Goal: Task Accomplishment & Management: Manage account settings

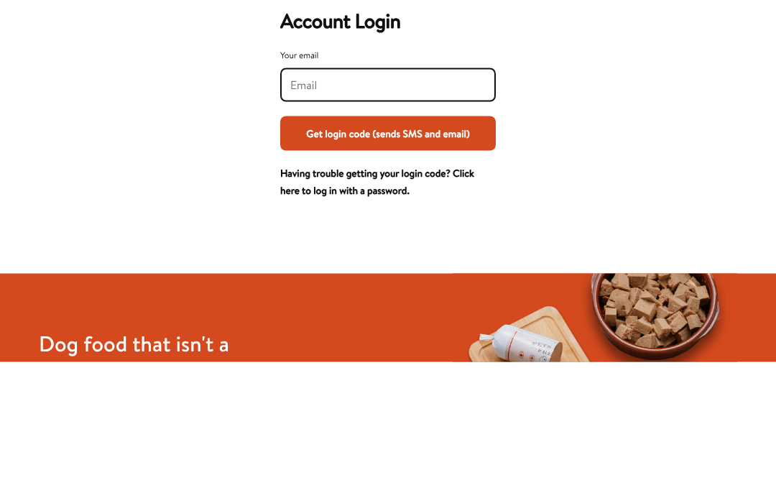
scroll to position [131, 0]
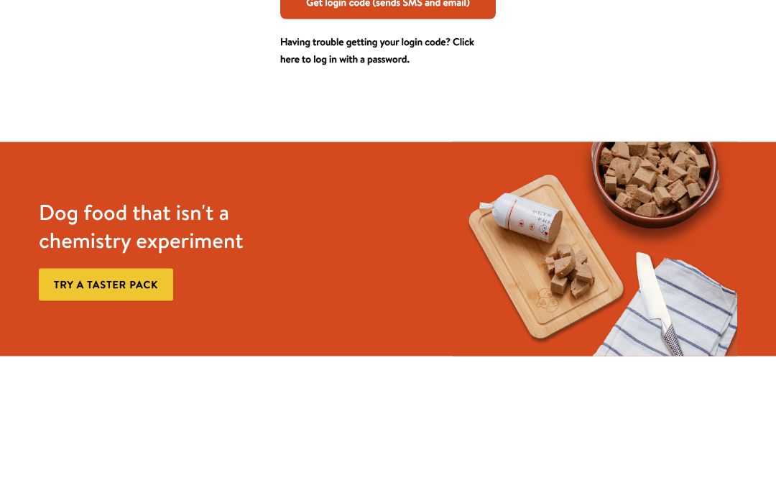
type input "melbrad777@gmail.com"
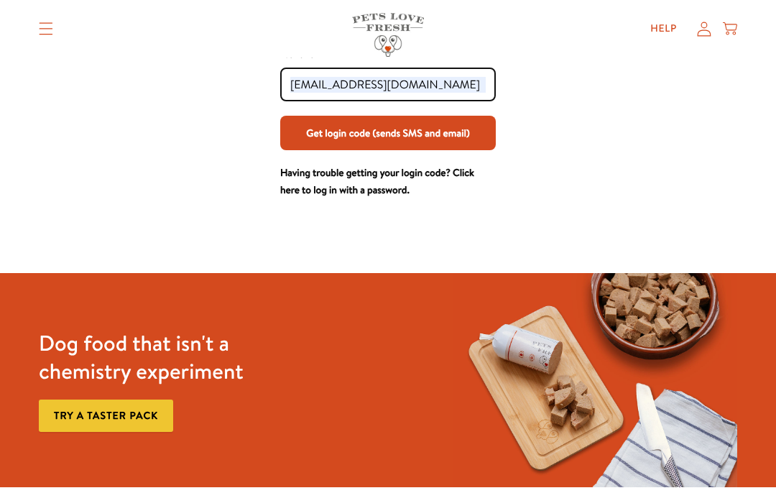
click at [419, 147] on button "Get login code (sends SMS and email)" at bounding box center [388, 133] width 216 height 34
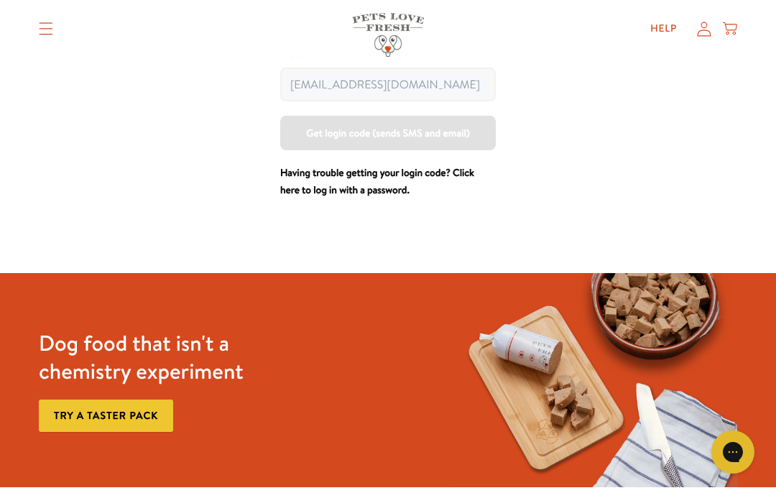
scroll to position [0, 0]
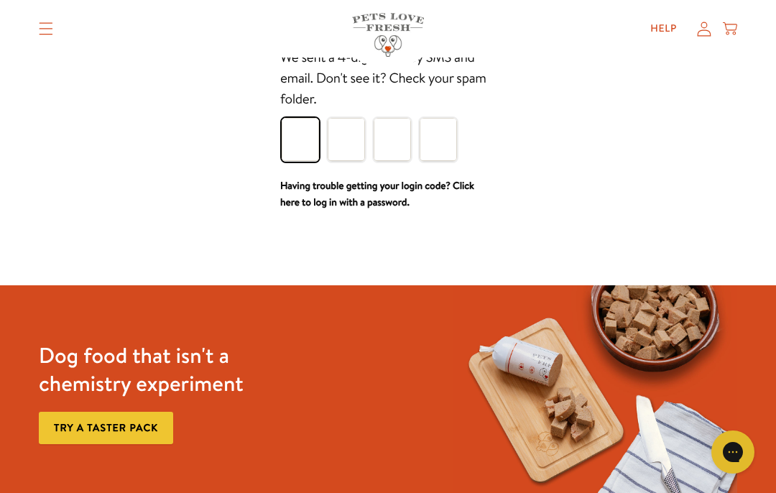
click at [303, 140] on input "Please enter your pin code" at bounding box center [300, 139] width 37 height 43
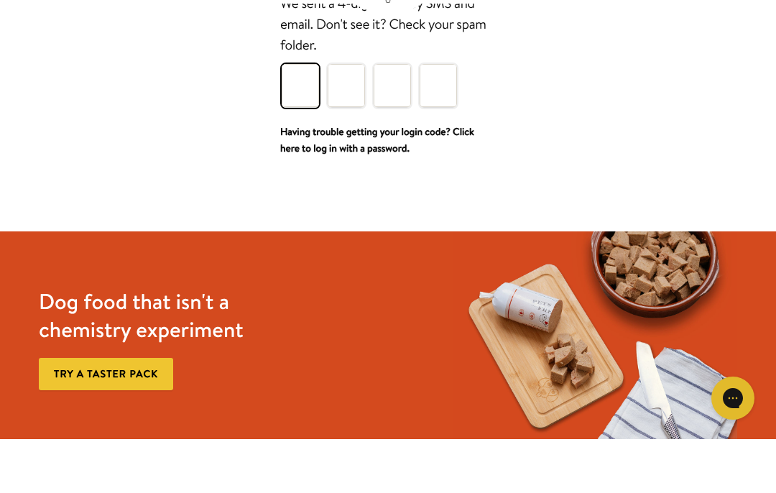
type input "6"
type input "9"
type input "1"
type input "3"
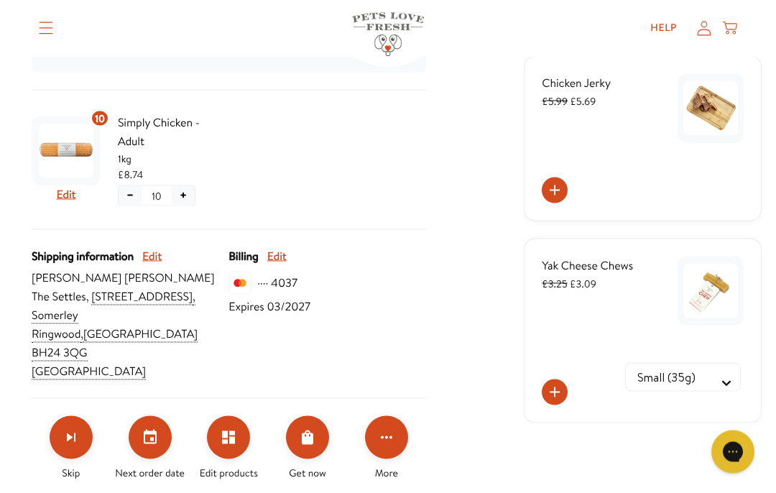
scroll to position [310, 0]
click at [157, 446] on icon "Set your next order date" at bounding box center [150, 436] width 17 height 17
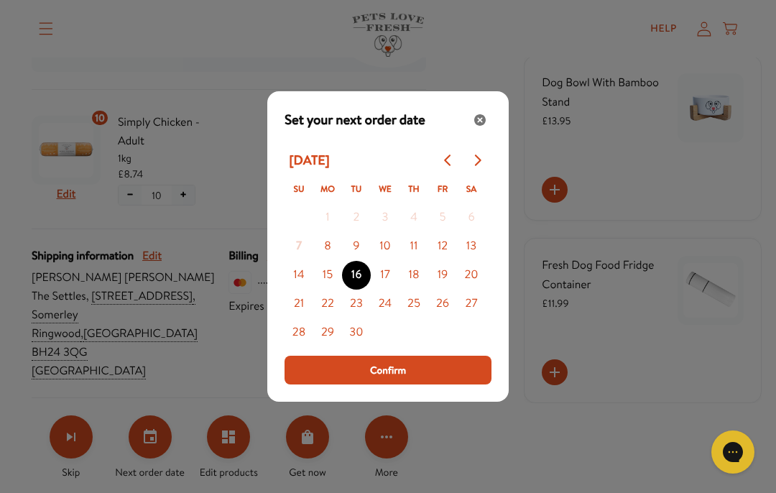
click at [332, 261] on button "8" at bounding box center [327, 246] width 29 height 29
click at [417, 384] on button "Confirm" at bounding box center [388, 370] width 207 height 29
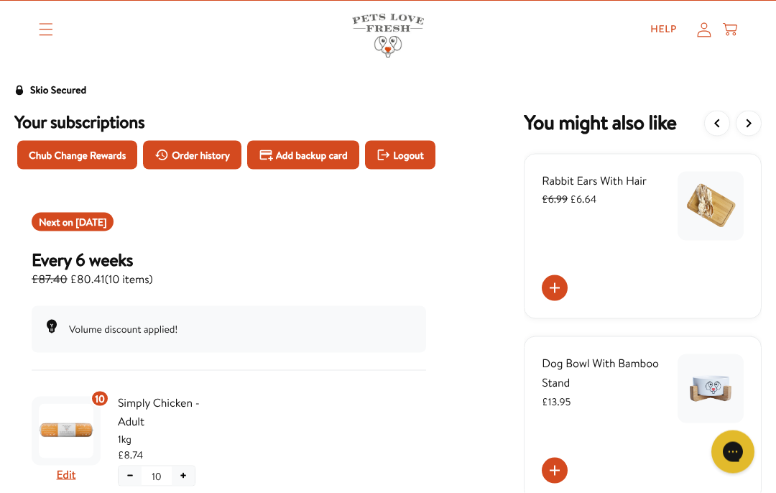
scroll to position [0, 0]
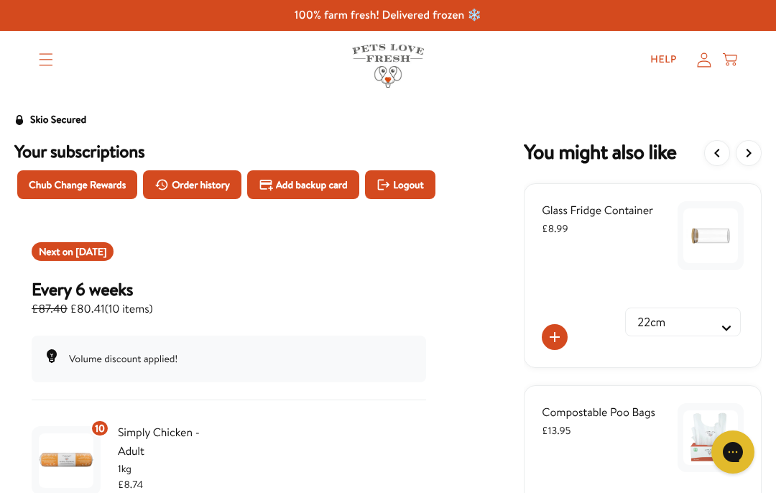
click at [393, 193] on span "Logout" at bounding box center [408, 185] width 30 height 16
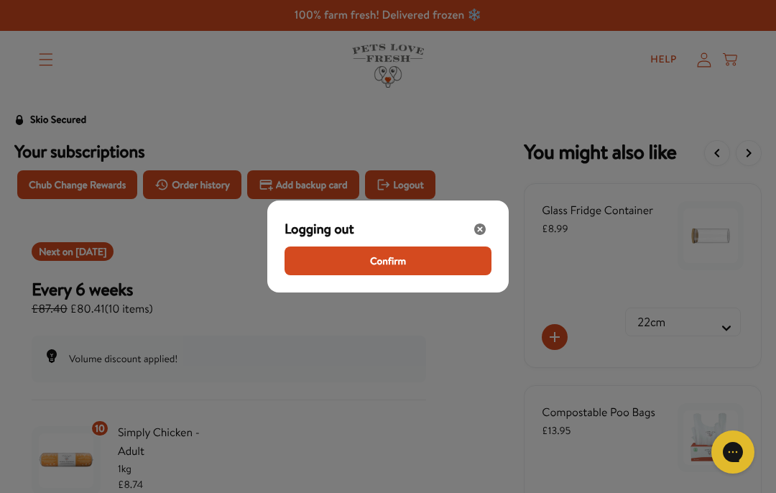
click at [420, 266] on button "Confirm" at bounding box center [388, 260] width 207 height 29
